Goal: Transaction & Acquisition: Purchase product/service

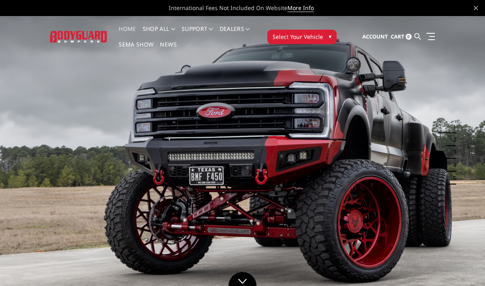
click at [131, 29] on link "Home" at bounding box center [127, 34] width 17 height 16
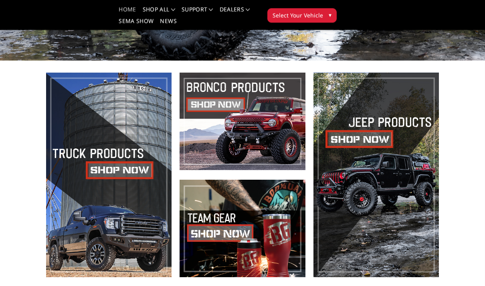
scroll to position [170, 0]
click at [141, 167] on span at bounding box center [108, 175] width 125 height 204
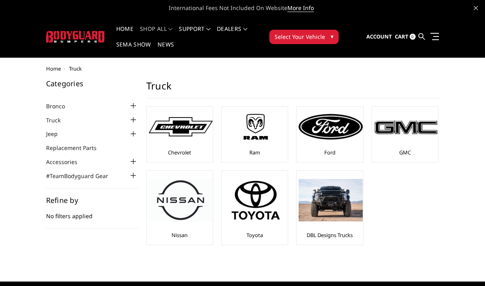
click at [193, 130] on img at bounding box center [181, 127] width 64 height 20
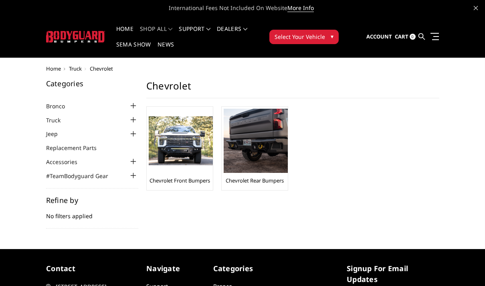
click at [191, 138] on img at bounding box center [181, 140] width 64 height 49
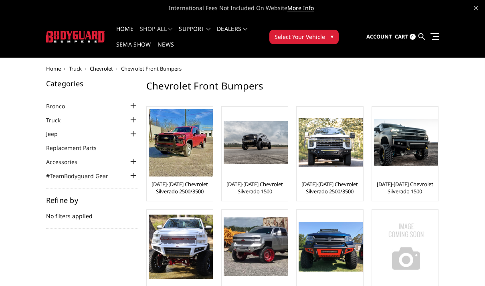
click at [343, 143] on img at bounding box center [331, 142] width 64 height 49
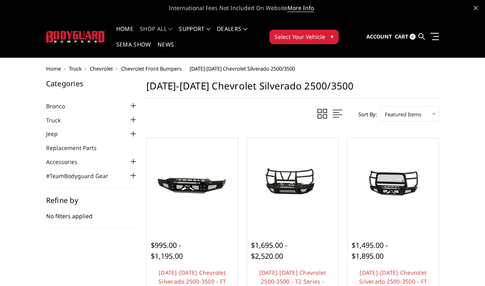
click at [409, 203] on img at bounding box center [393, 183] width 87 height 39
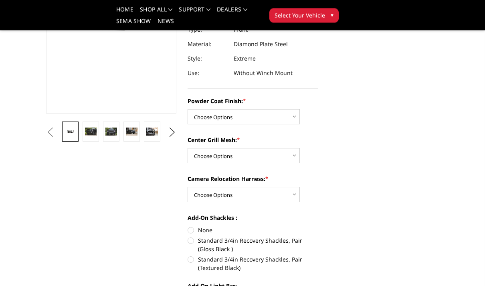
scroll to position [150, 0]
click at [293, 117] on select "Choose Options Bare Metal Gloss Black Powder Coat Textured Black Powder Coat" at bounding box center [244, 116] width 112 height 15
select select "3242"
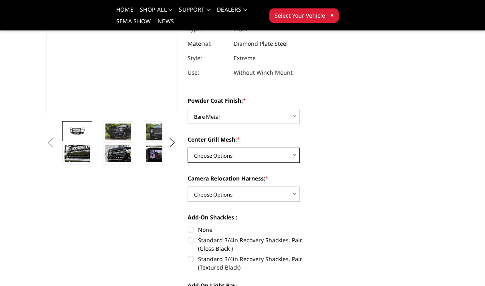
click at [296, 154] on select "Choose Options WITH Expanded Metal in Center Grill WITHOUT Expanded Metal in Ce…" at bounding box center [244, 155] width 112 height 15
click at [295, 153] on select "Choose Options WITH Expanded Metal in Center Grill WITHOUT Expanded Metal in Ce…" at bounding box center [244, 155] width 112 height 15
select select "3246"
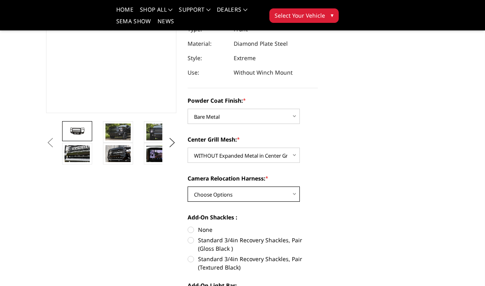
click at [297, 194] on select "Choose Options WITH Camera Relocation Harness WITHOUT Camera Relocation Harness" at bounding box center [244, 193] width 112 height 15
select select "3248"
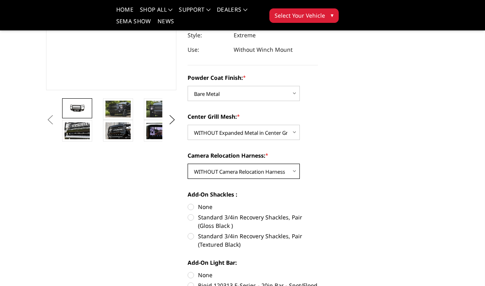
scroll to position [175, 0]
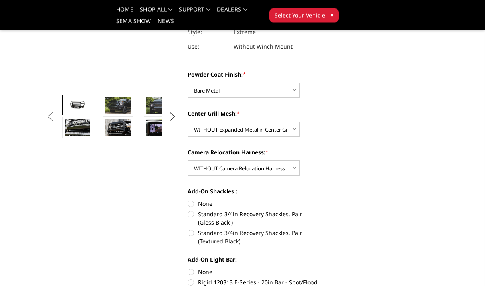
click at [198, 232] on label "Standard 3/4in Recovery Shackles, Pair (Textured Black)" at bounding box center [253, 237] width 130 height 17
click at [318, 210] on input "Standard 3/4in Recovery Shackles, Pair (Textured Black)" at bounding box center [318, 210] width 0 height 0
radio input "true"
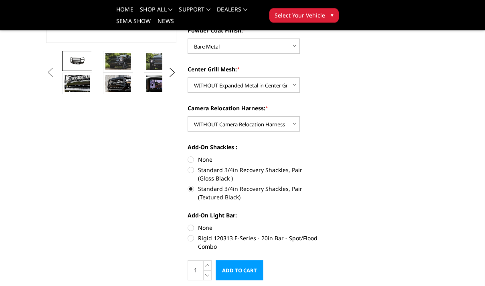
scroll to position [220, 0]
click at [198, 237] on label "Rigid 120313 E-Series - 20in Bar - Spot/Flood Combo" at bounding box center [253, 242] width 130 height 17
click at [318, 224] on input "Rigid 120313 E-Series - 20in Bar - Spot/Flood Combo" at bounding box center [318, 223] width 0 height 0
radio input "true"
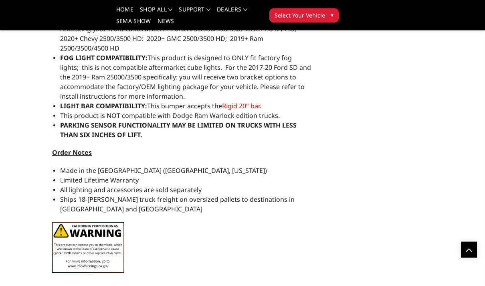
scroll to position [883, 0]
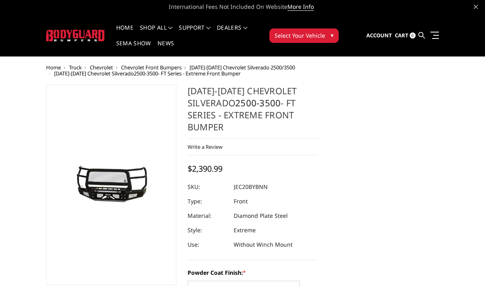
scroll to position [0, 0]
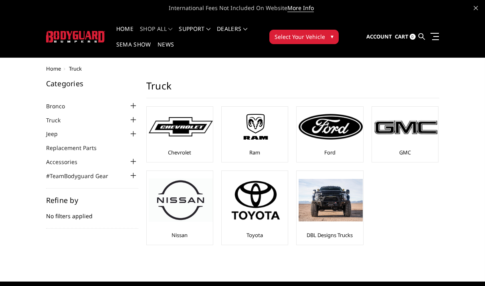
click at [61, 119] on link "Truck" at bounding box center [58, 120] width 24 height 8
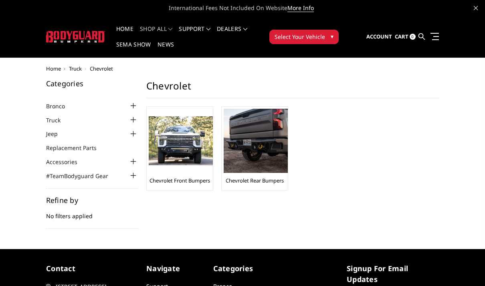
click at [136, 119] on div at bounding box center [134, 120] width 10 height 10
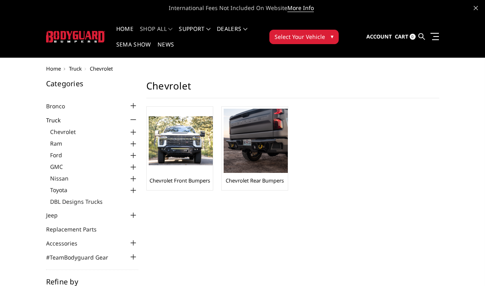
click at [73, 135] on link "Chevrolet" at bounding box center [94, 131] width 88 height 8
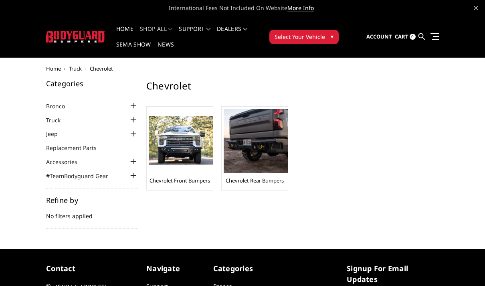
click at [135, 158] on div at bounding box center [134, 162] width 10 height 10
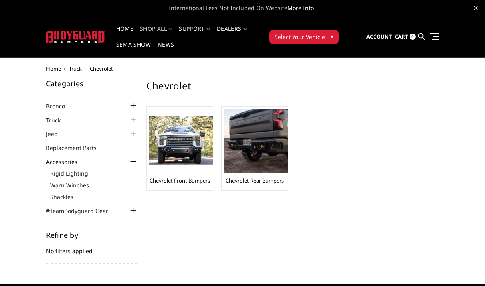
click at [136, 206] on div at bounding box center [134, 211] width 10 height 10
